Goal: Transaction & Acquisition: Purchase product/service

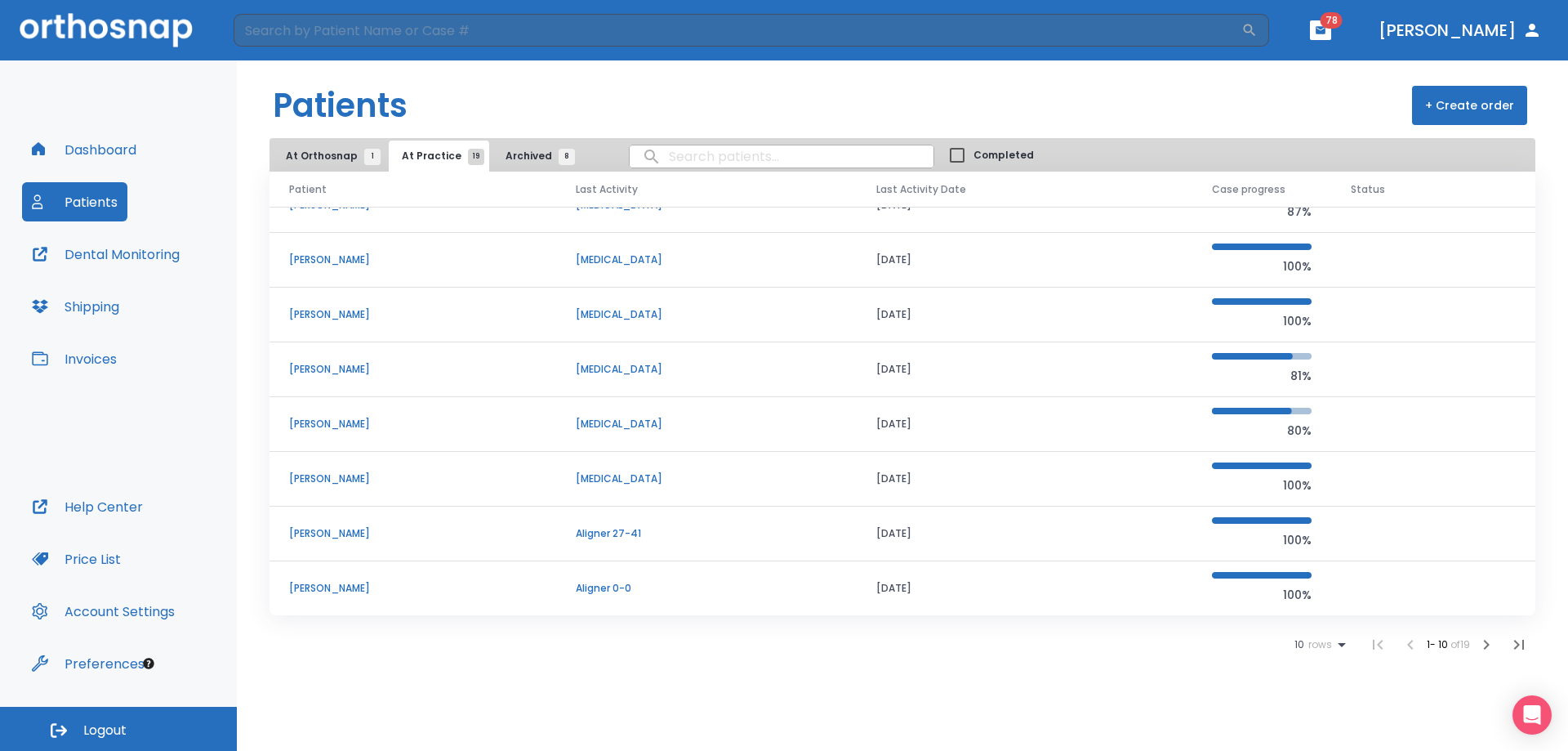
scroll to position [139, 0]
click at [1332, 647] on icon at bounding box center [1342, 645] width 20 height 20
click at [1319, 723] on li "100" at bounding box center [1313, 711] width 42 height 41
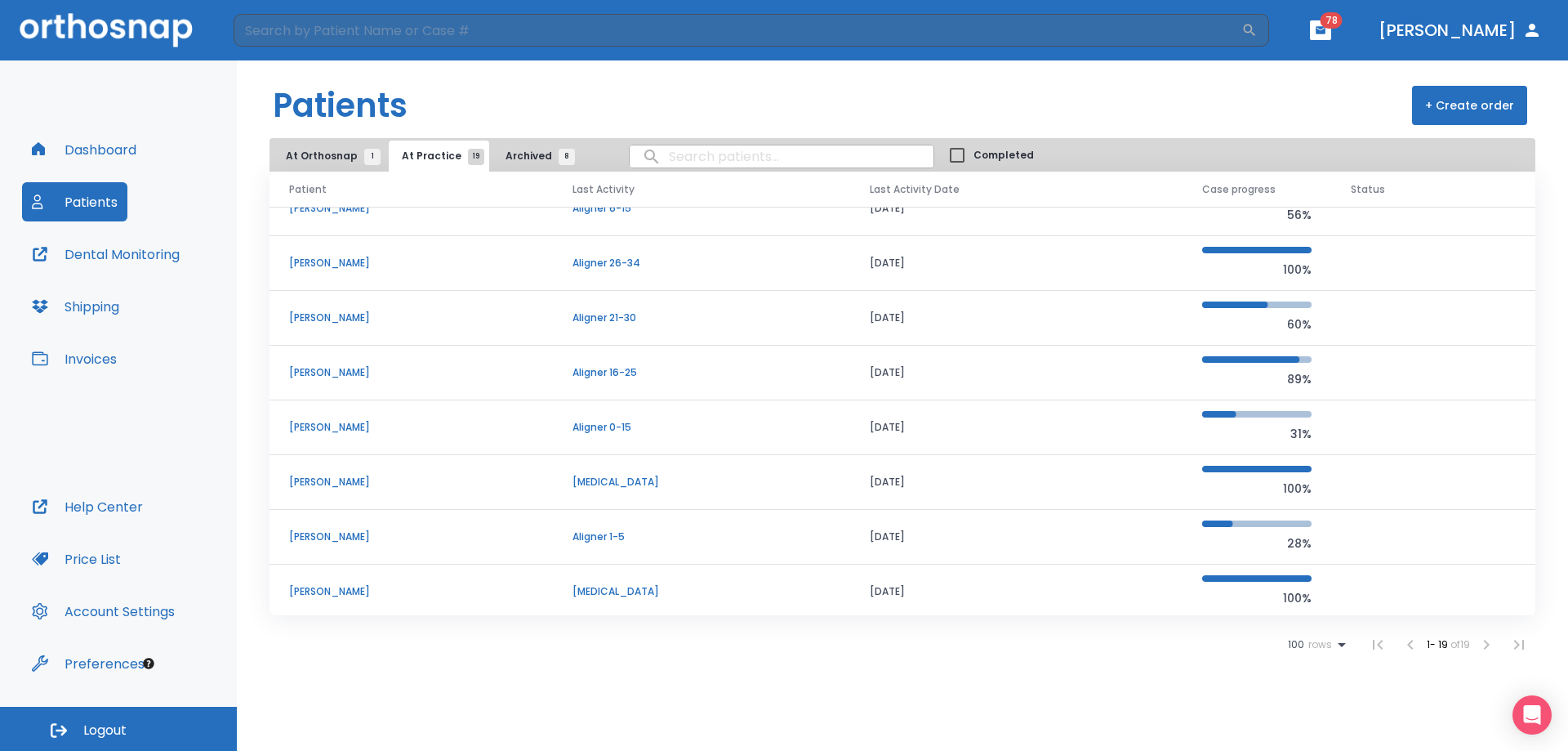
scroll to position [657, 0]
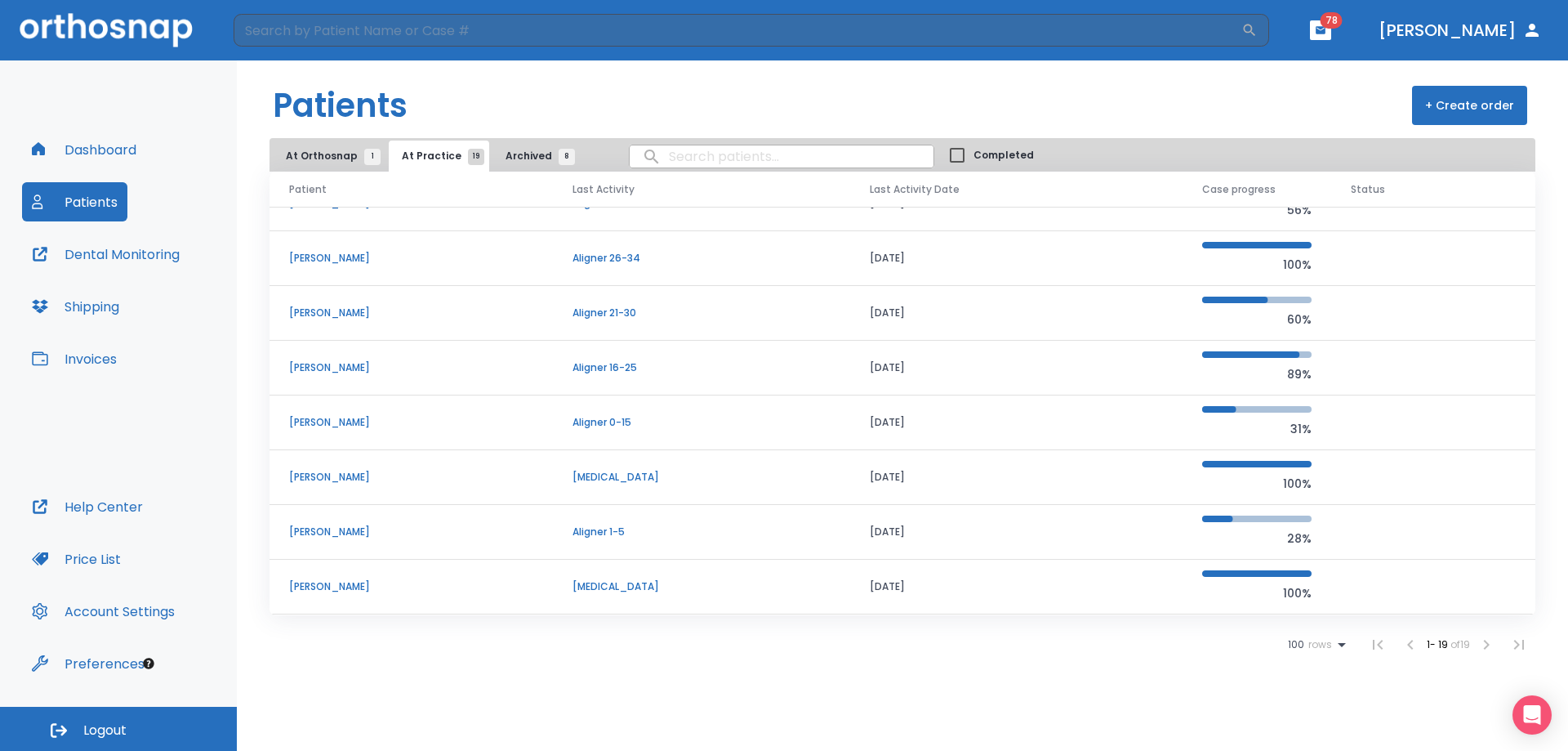
click at [335, 540] on td "[PERSON_NAME]" at bounding box center [411, 532] width 284 height 54
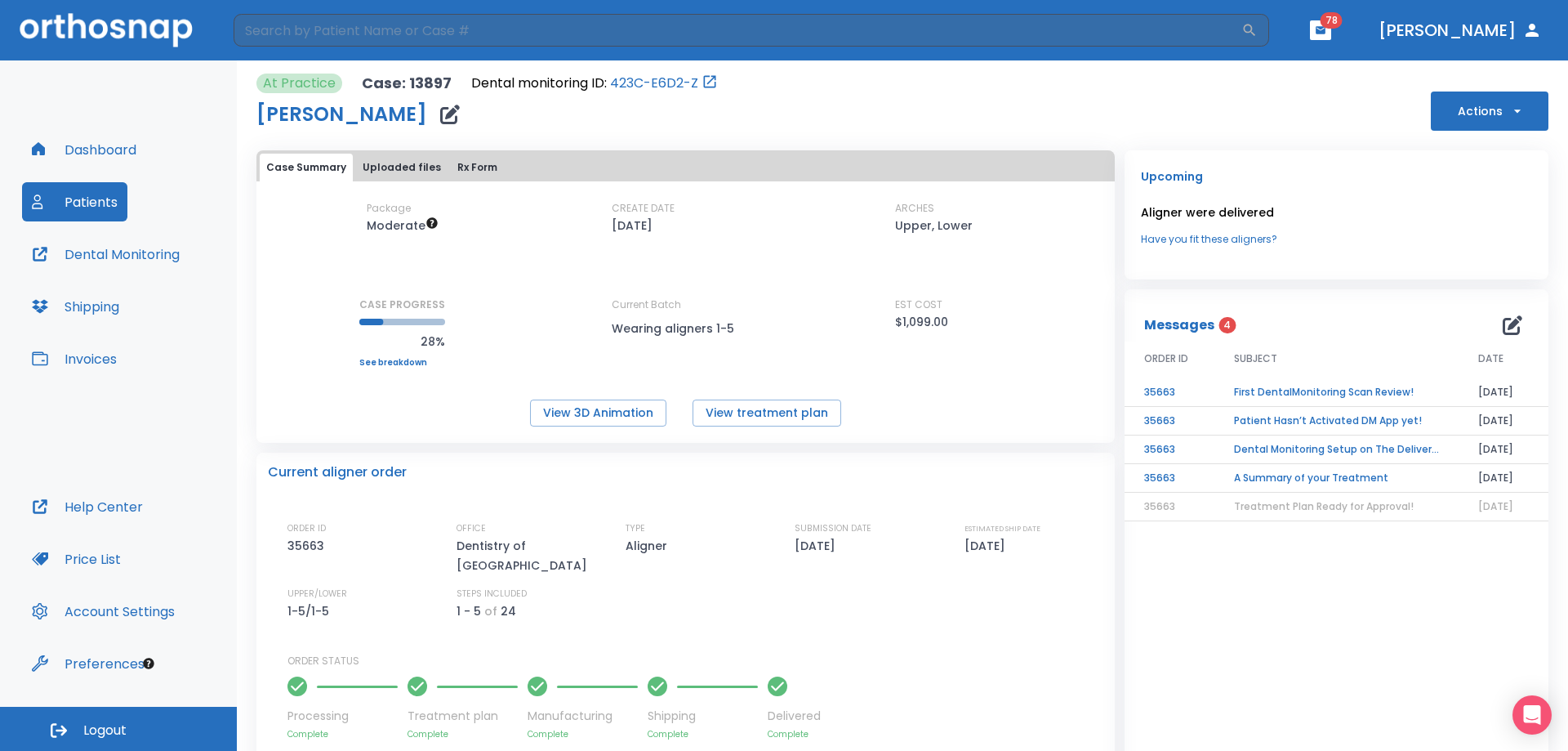
click at [1495, 97] on button "Actions" at bounding box center [1490, 111] width 117 height 39
click at [1475, 277] on p "Order Next Aligners" at bounding box center [1479, 280] width 93 height 14
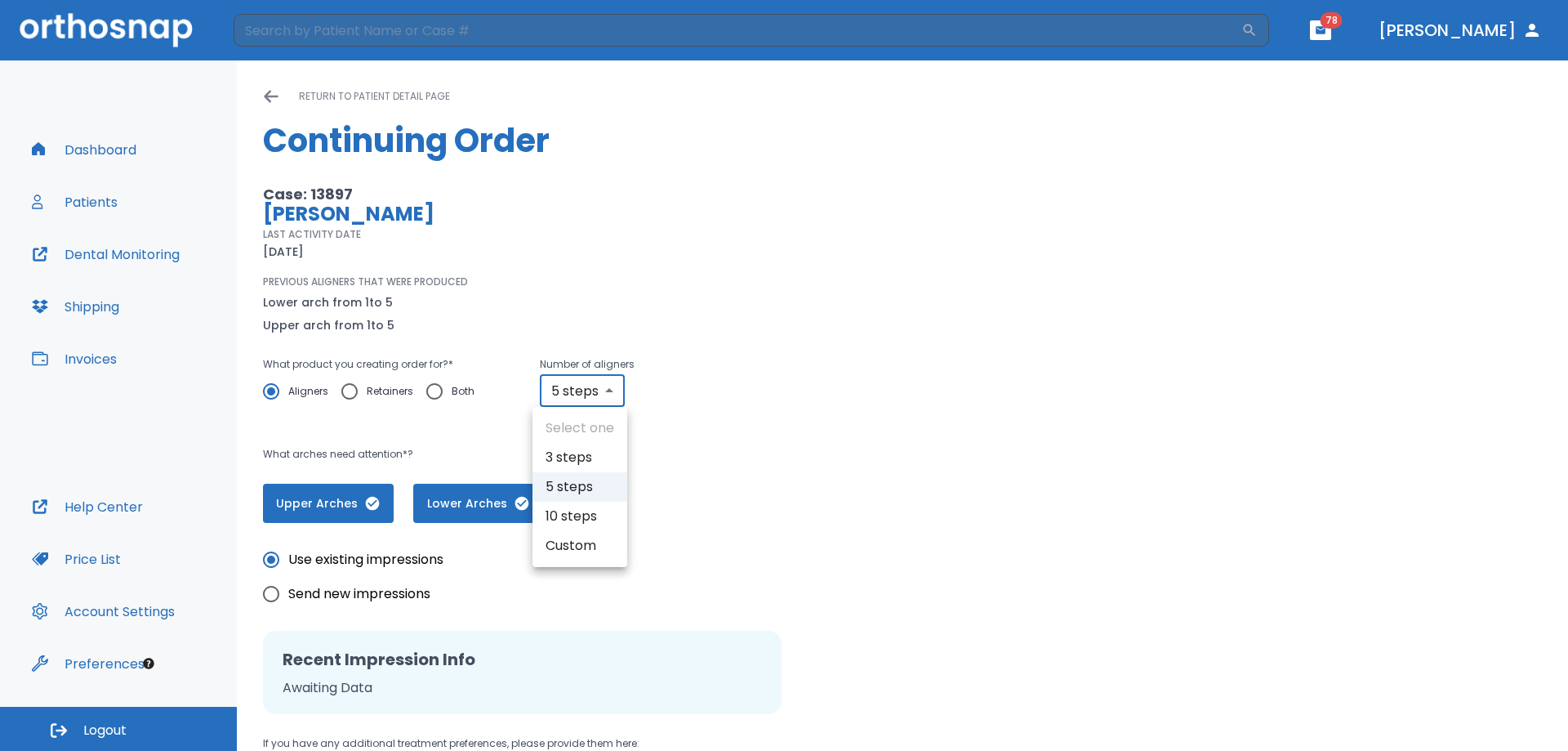
click at [594, 386] on body "​ 78 [PERSON_NAME] Dashboard Patients Dental Monitoring Shipping Invoices Help …" at bounding box center [784, 376] width 1568 height 751
click at [586, 508] on li "10 steps" at bounding box center [580, 516] width 95 height 30
type input "10"
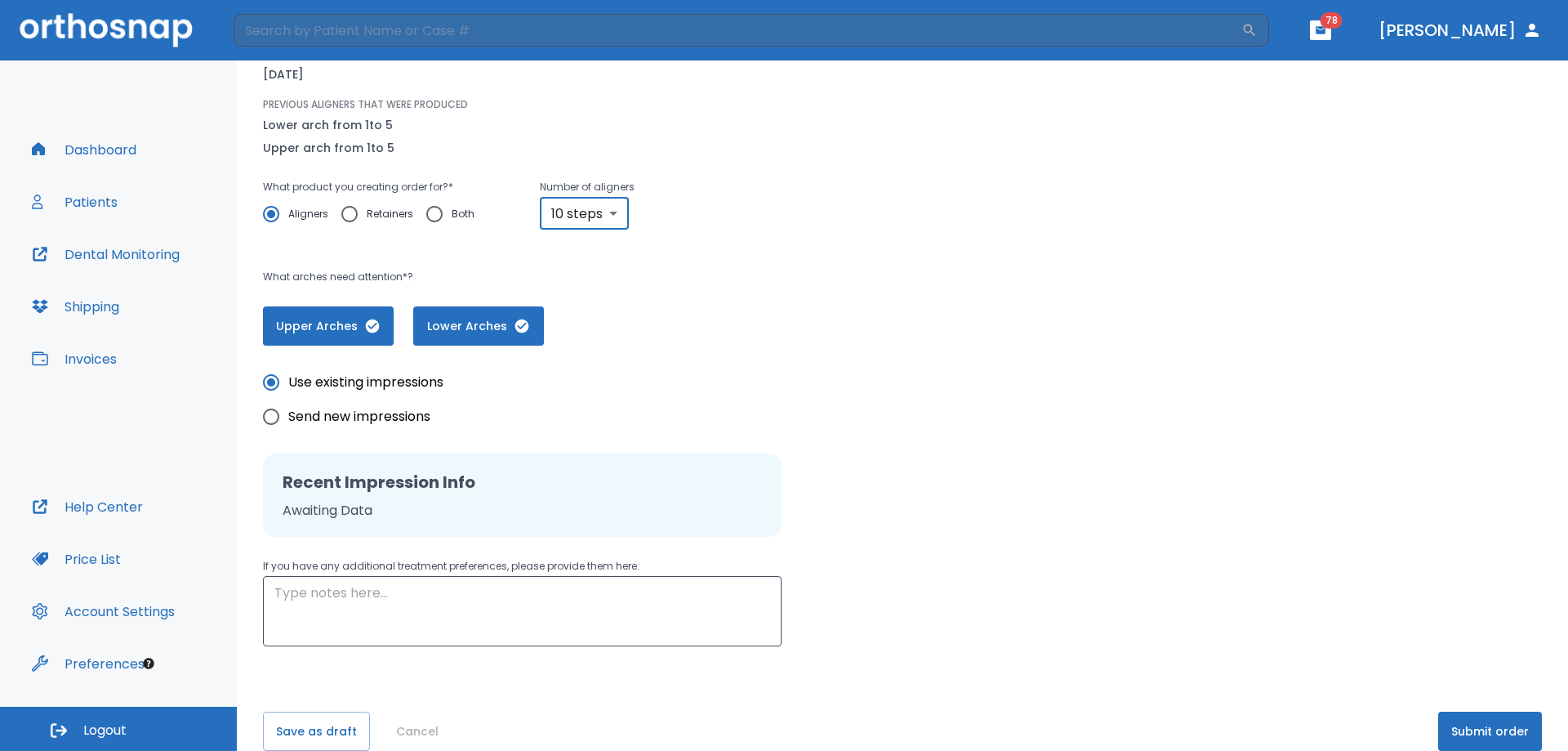
scroll to position [204, 0]
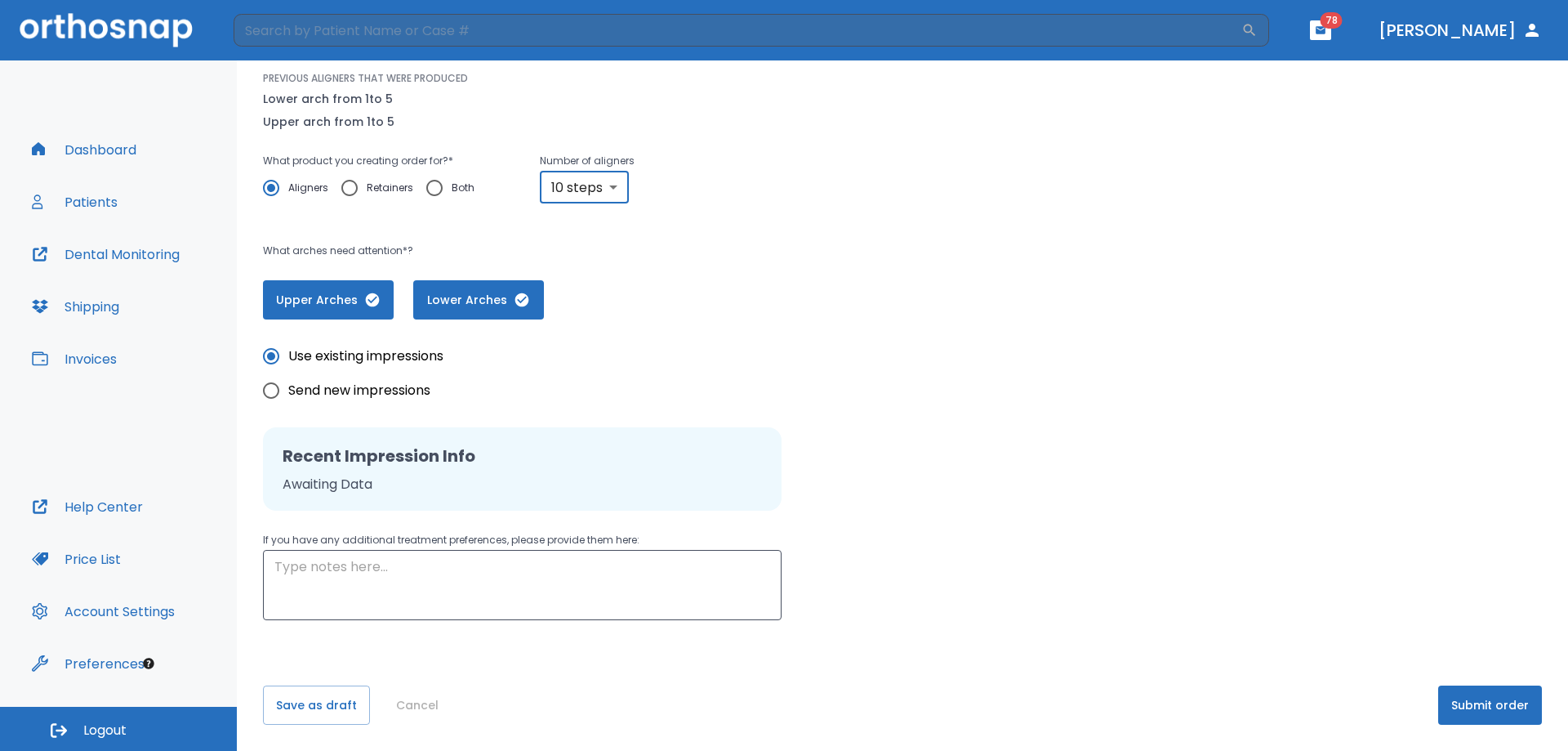
click at [1495, 703] on button "Submit order" at bounding box center [1490, 705] width 104 height 39
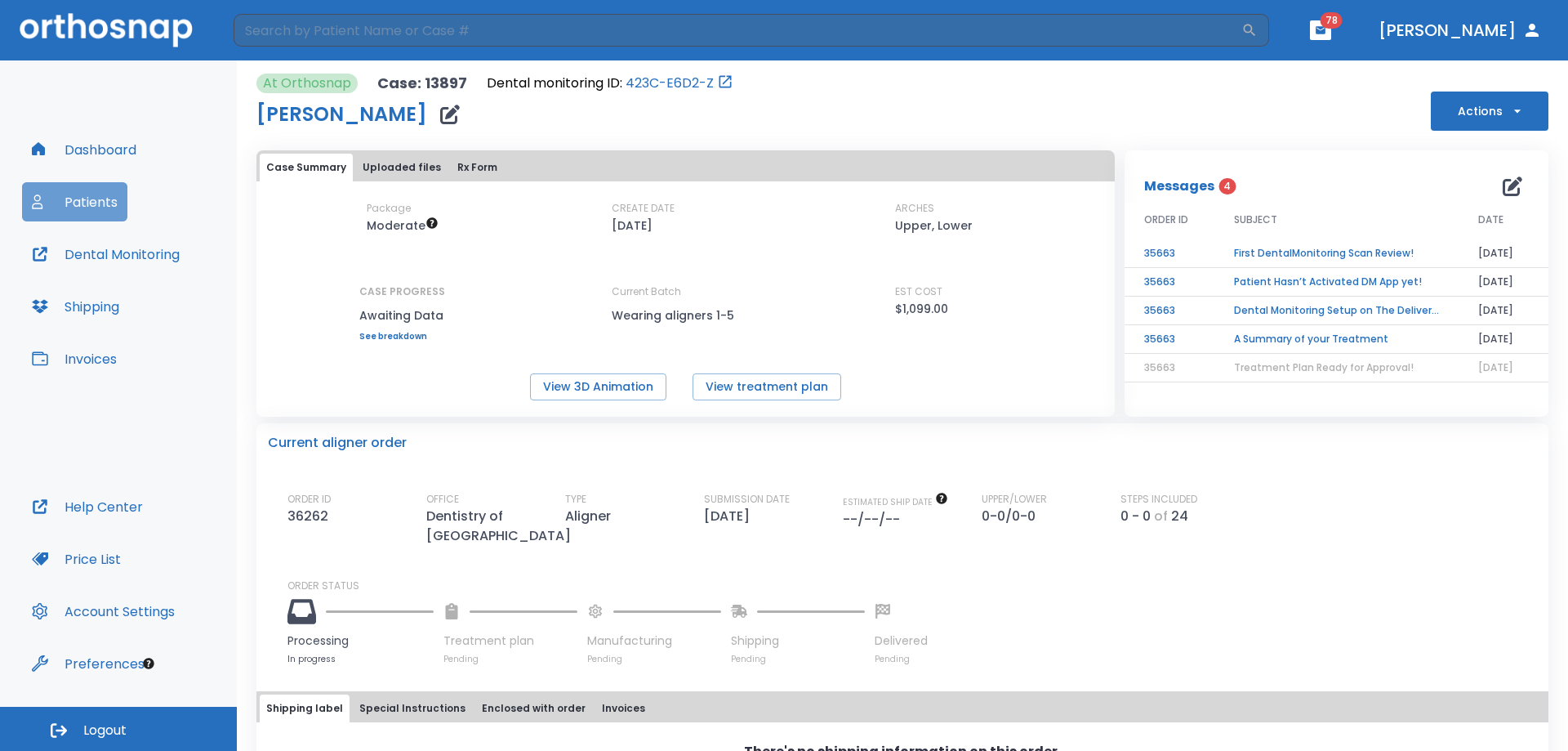
click at [74, 218] on button "Patients" at bounding box center [74, 202] width 105 height 39
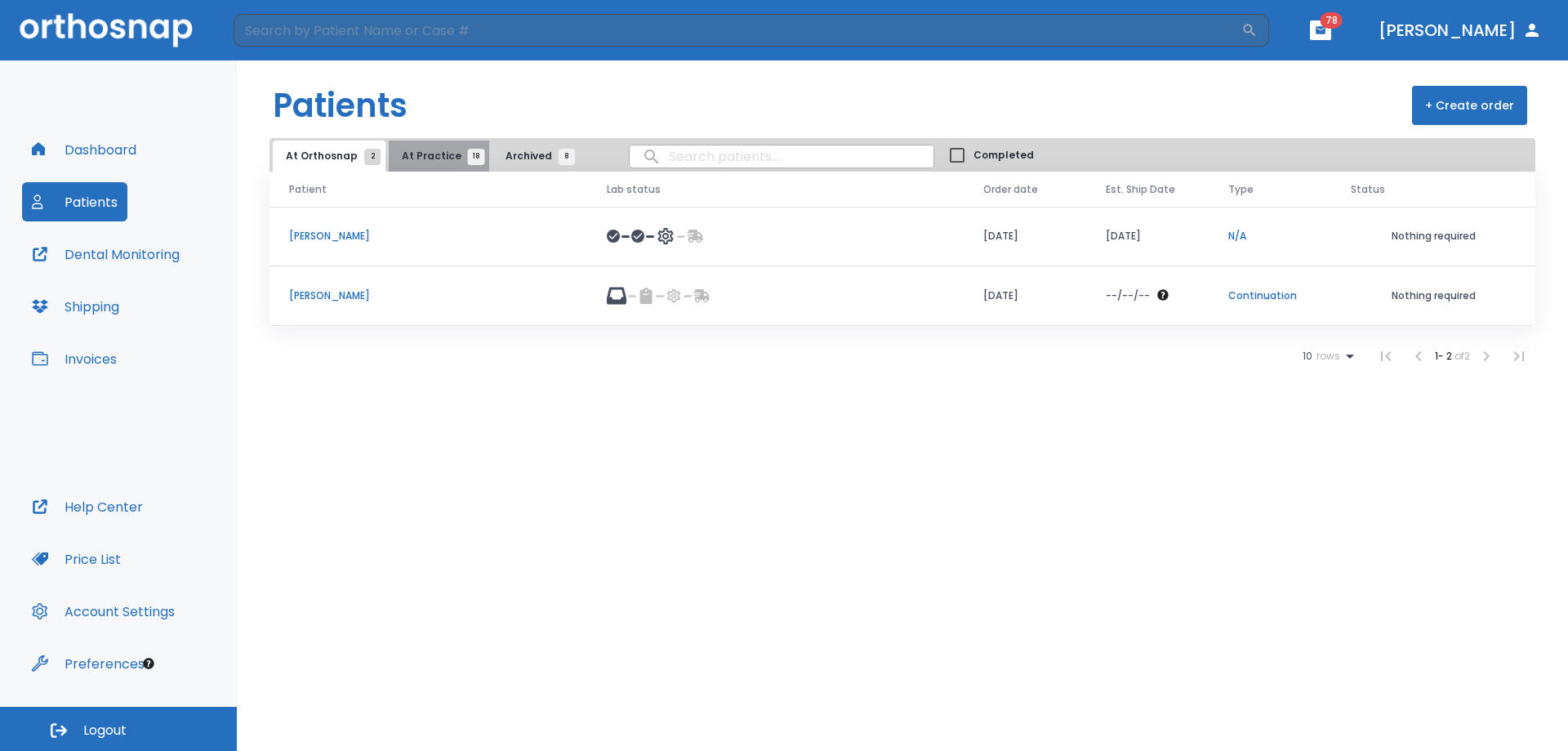
click at [447, 152] on span "At Practice 18" at bounding box center [439, 156] width 74 height 14
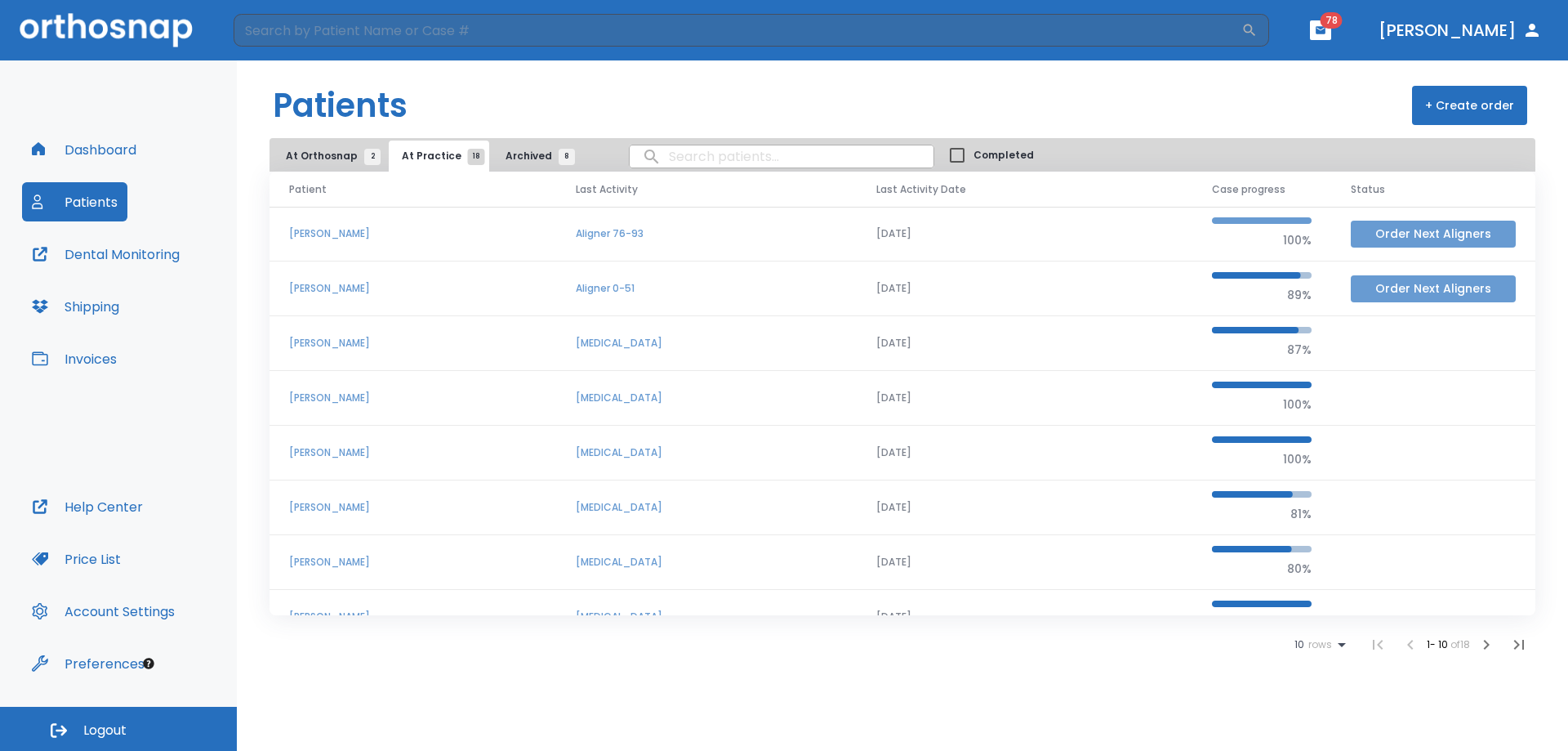
click at [1401, 234] on button "Order Next Aligners" at bounding box center [1433, 234] width 165 height 27
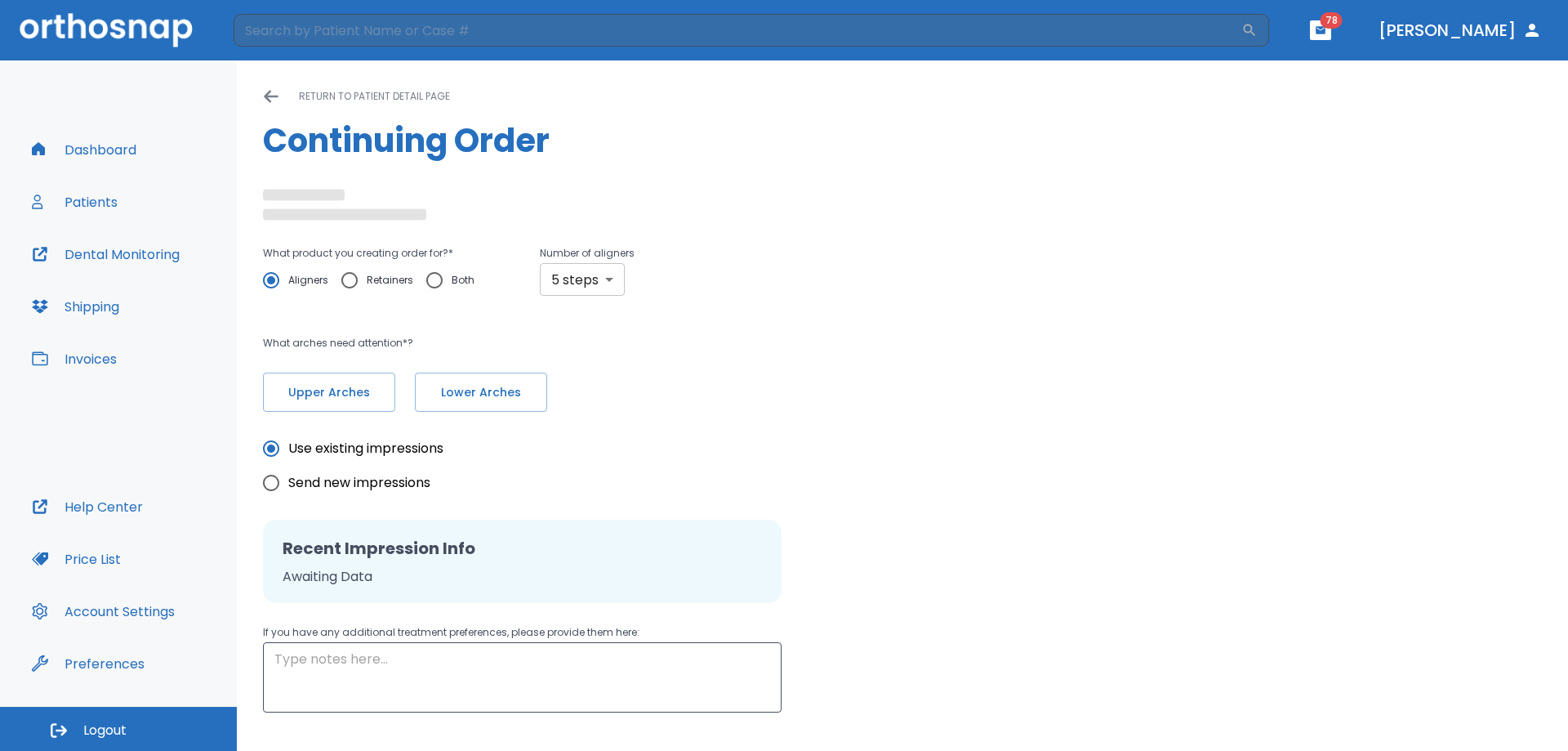
radio input "false"
radio input "true"
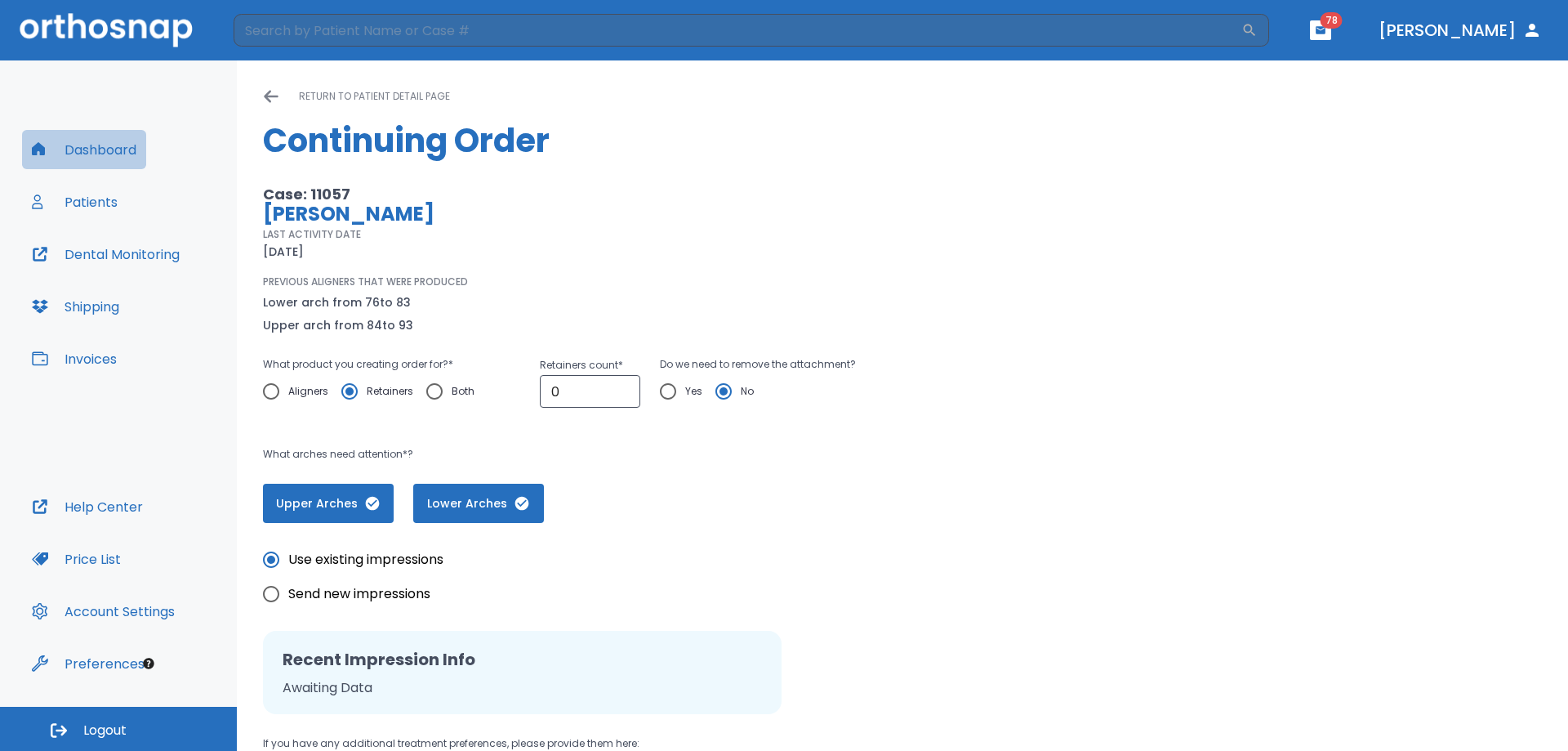
click at [112, 153] on button "Dashboard" at bounding box center [84, 149] width 124 height 39
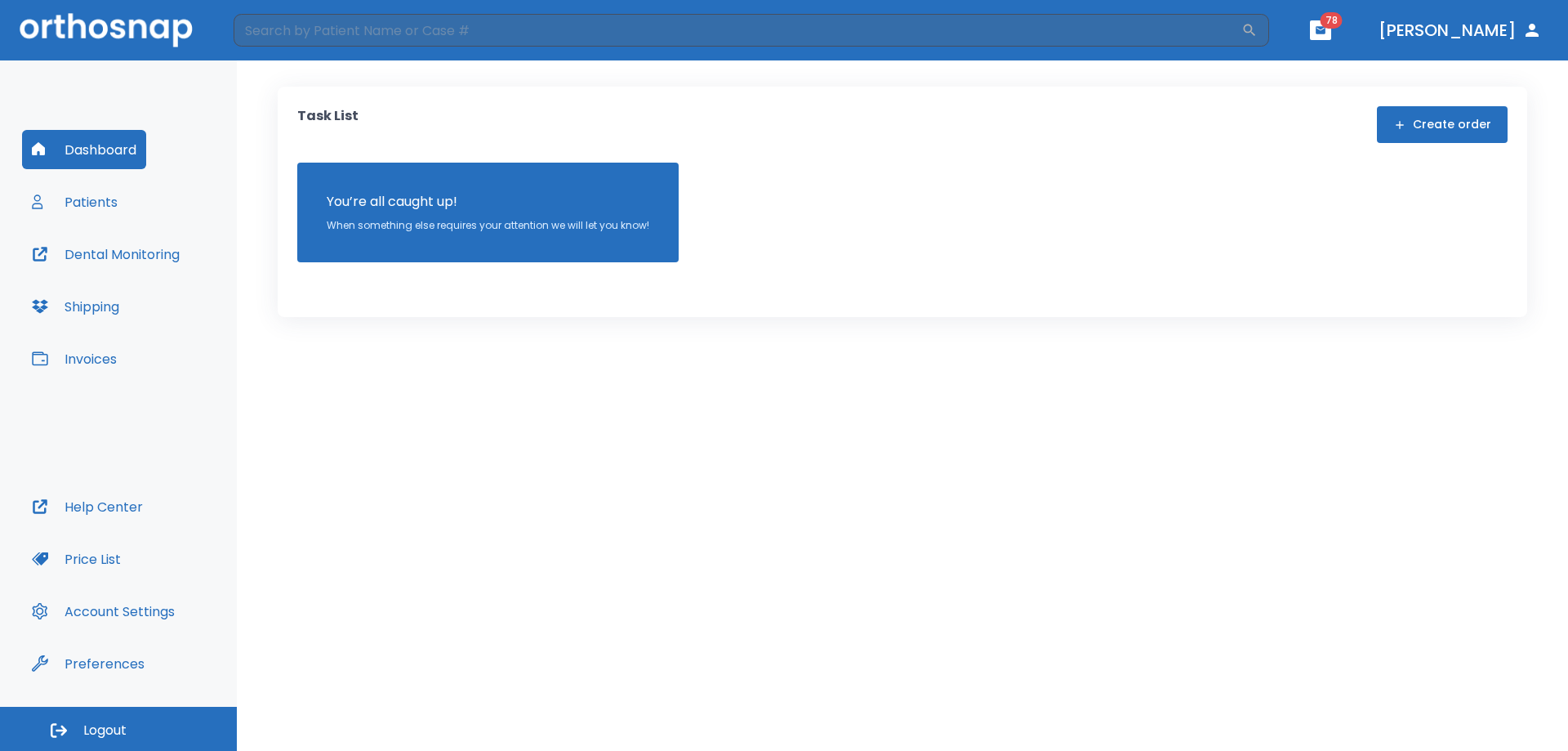
click at [84, 209] on button "Patients" at bounding box center [74, 202] width 105 height 39
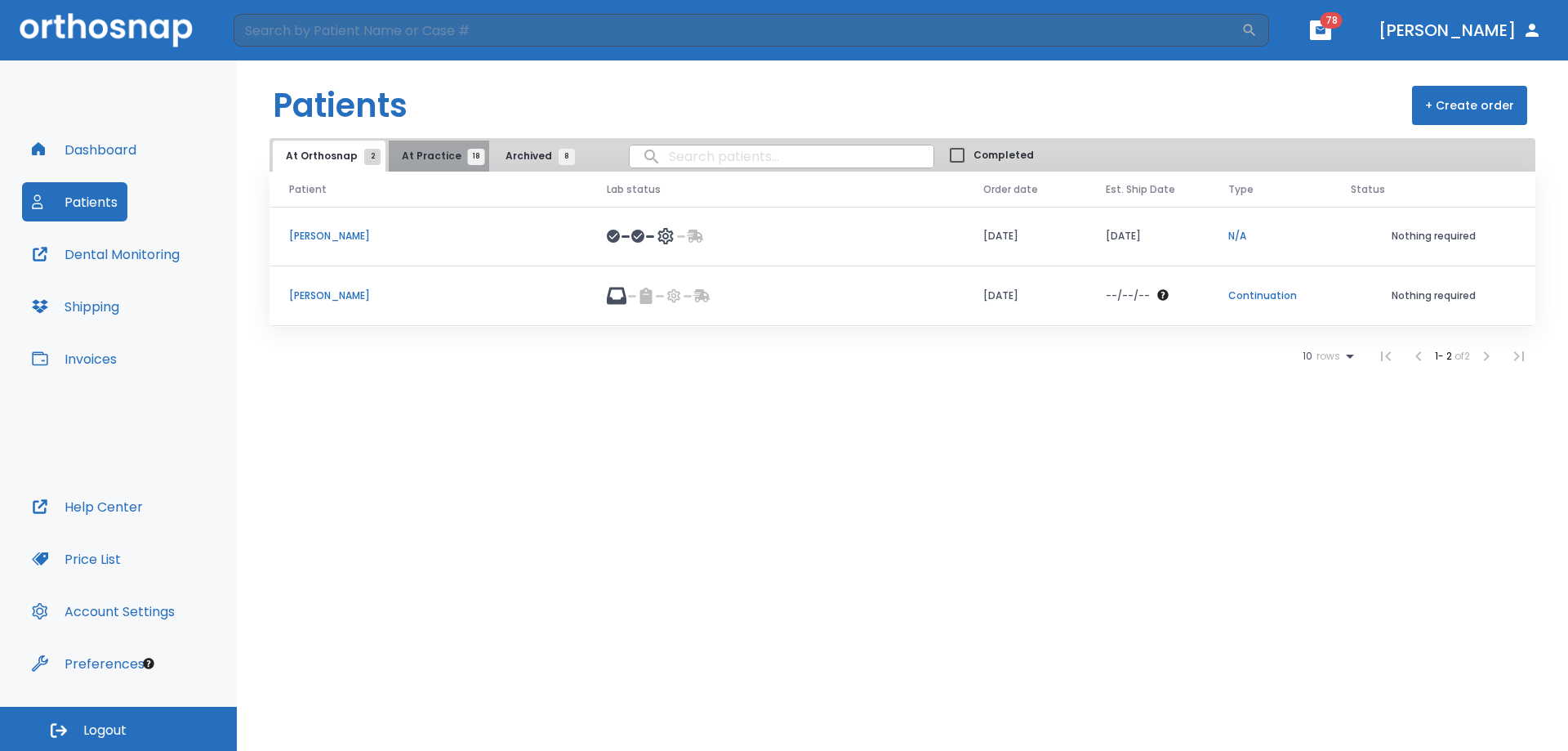
click at [433, 152] on span "At Practice 18" at bounding box center [439, 156] width 74 height 14
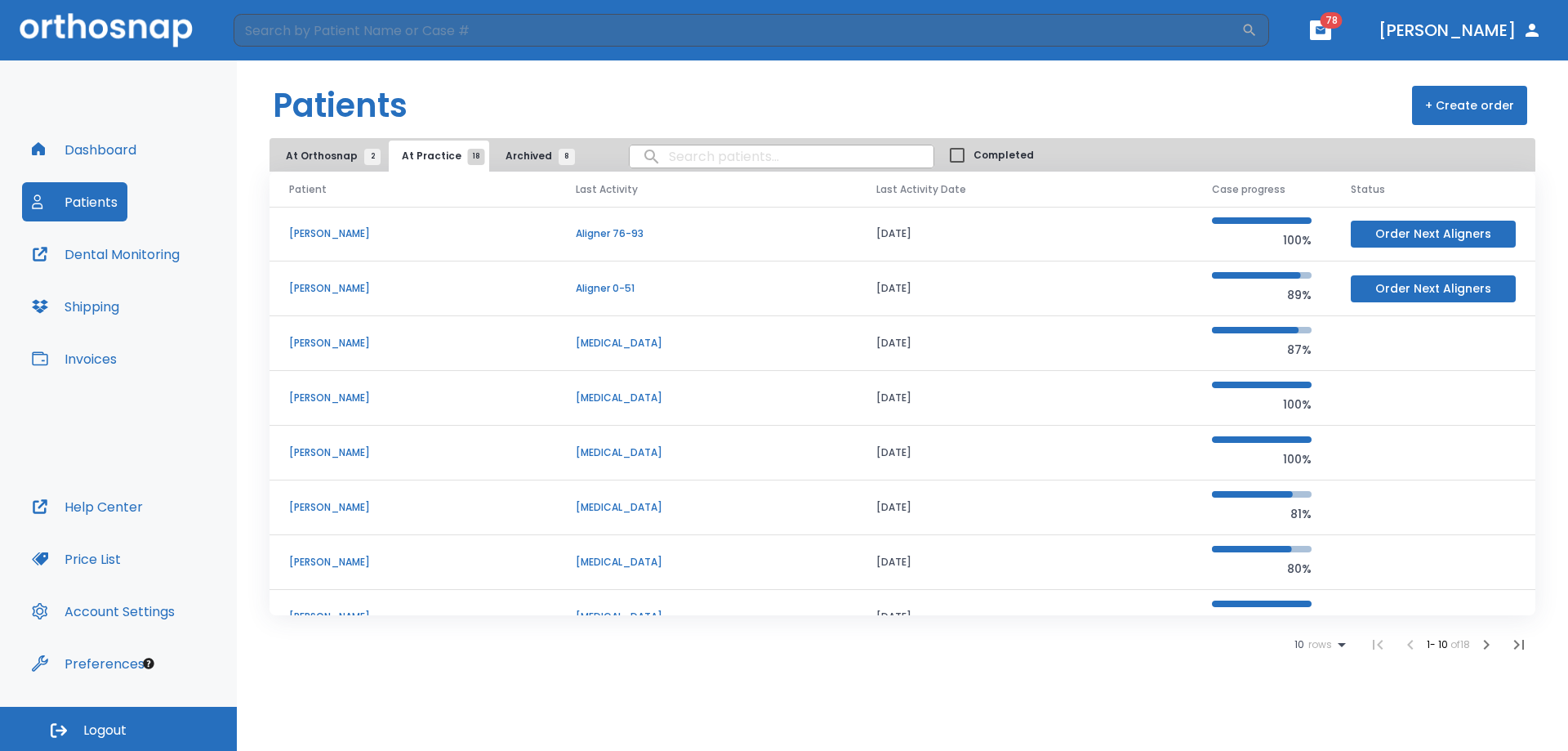
click at [1401, 225] on button "Order Next Aligners" at bounding box center [1433, 234] width 165 height 27
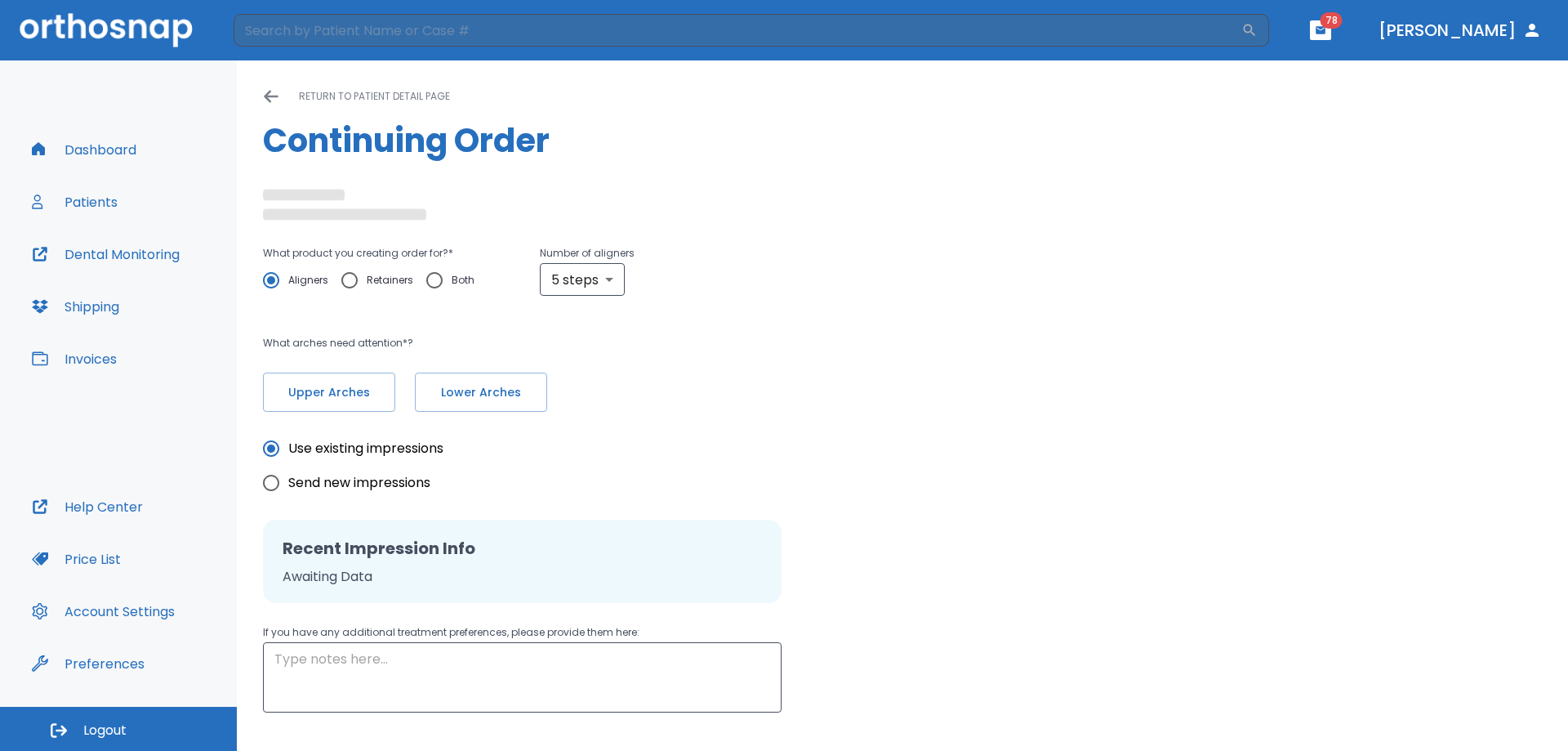
radio input "false"
radio input "true"
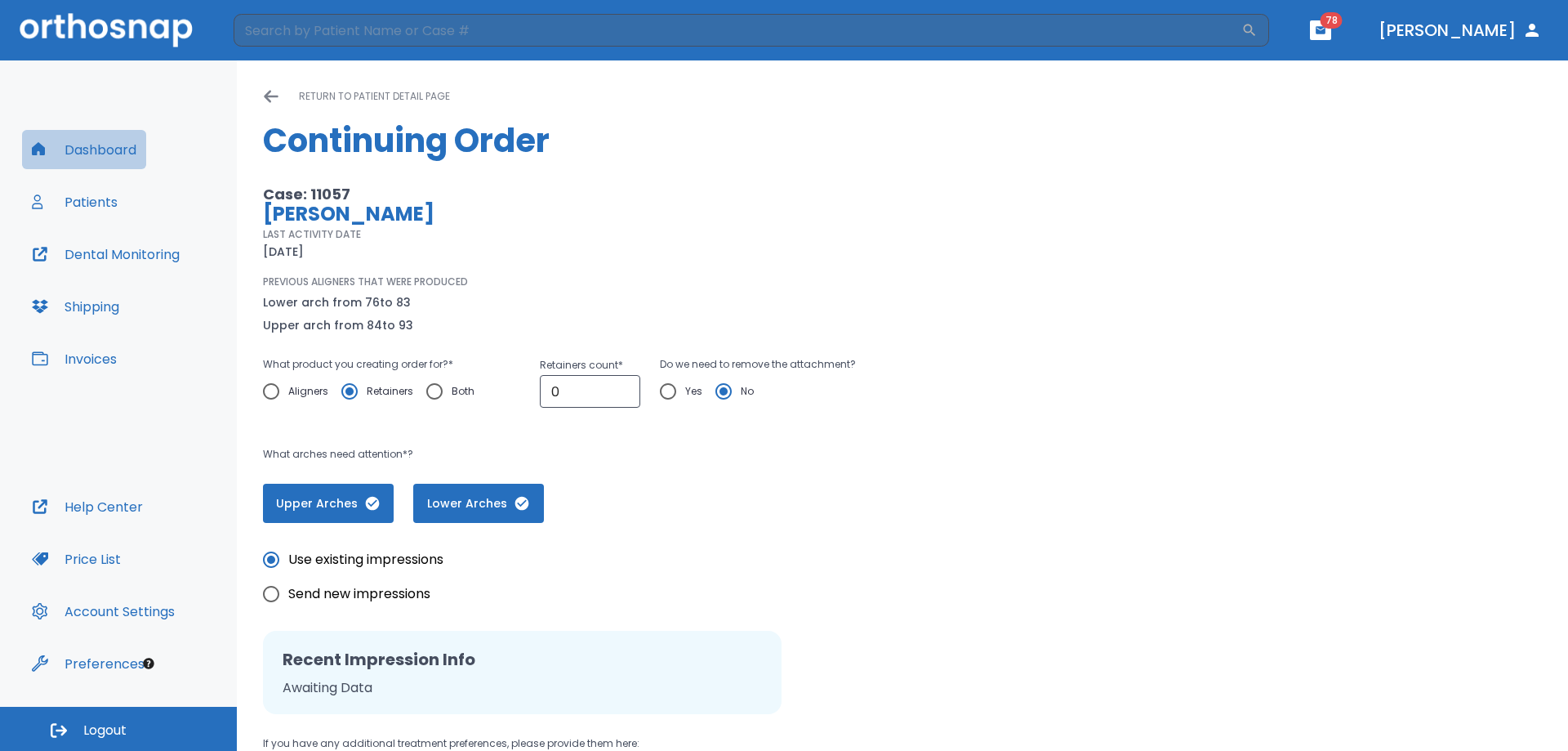
click at [116, 161] on button "Dashboard" at bounding box center [84, 149] width 124 height 39
